Goal: Task Accomplishment & Management: Manage account settings

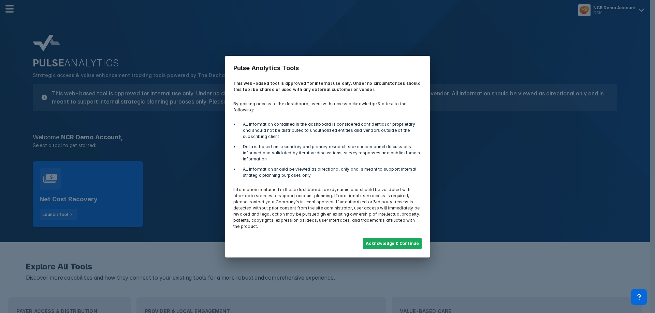
click at [386, 238] on button "Acknowledge & Continue" at bounding box center [392, 244] width 59 height 12
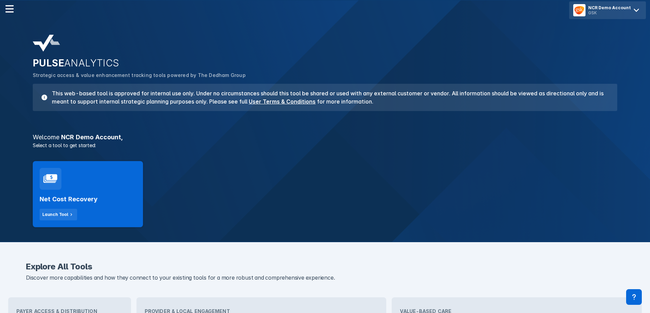
click at [630, 12] on icon at bounding box center [635, 10] width 11 height 11
click at [595, 31] on button "Logout" at bounding box center [607, 29] width 71 height 14
